Goal: Transaction & Acquisition: Purchase product/service

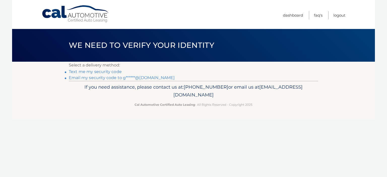
click at [147, 77] on link "Email my security code to g******@gmail.com" at bounding box center [122, 77] width 106 height 5
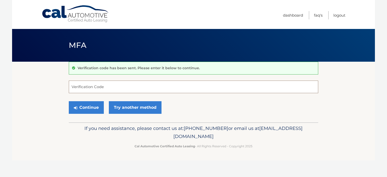
click at [115, 86] on input "Verification Code" at bounding box center [193, 87] width 249 height 13
paste input "104499"
click at [92, 105] on button "Continue" at bounding box center [86, 107] width 35 height 13
drag, startPoint x: 91, startPoint y: 87, endPoint x: 58, endPoint y: 84, distance: 33.4
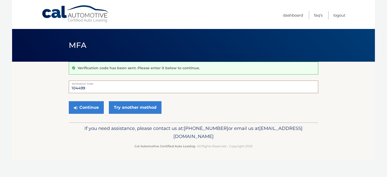
click at [58, 84] on section "Verification code has been sent. Please enter it below to continue. 104499 Veri…" at bounding box center [193, 92] width 363 height 61
type input "104499"
click at [85, 107] on button "Continue" at bounding box center [86, 107] width 35 height 13
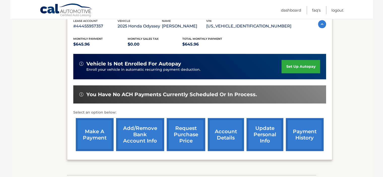
scroll to position [101, 0]
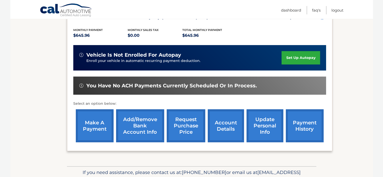
click at [92, 124] on link "make a payment" at bounding box center [95, 125] width 38 height 33
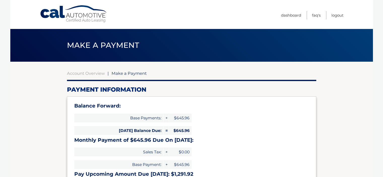
select select "YjBkYzhjOWUtY2RmMi00Y2I1LWIyYmEtZWJjOGMxZjBkOTEw"
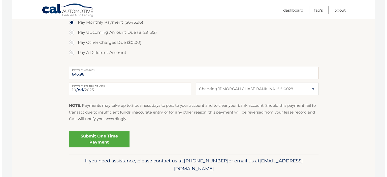
scroll to position [201, 0]
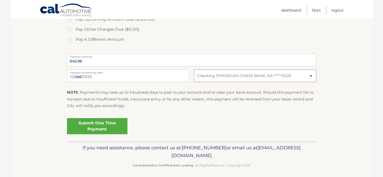
click at [309, 78] on select "Select Bank Account Checking JPMORGAN CHASE BANK, NA *****0028" at bounding box center [255, 75] width 122 height 13
click at [107, 124] on link "Submit One Time Payment" at bounding box center [97, 126] width 60 height 16
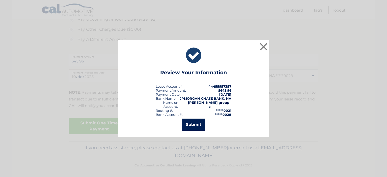
click at [200, 119] on button "Submit" at bounding box center [193, 125] width 23 height 12
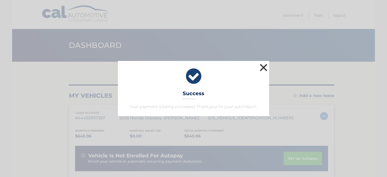
click at [266, 68] on button "×" at bounding box center [263, 67] width 10 height 10
